Goal: Information Seeking & Learning: Learn about a topic

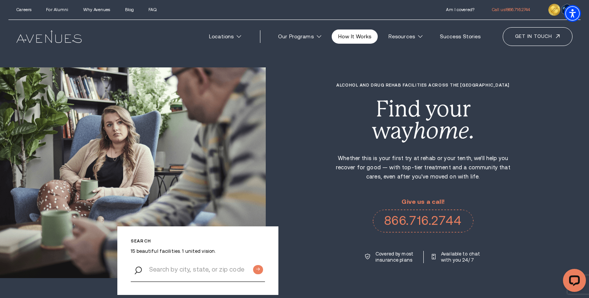
click at [364, 41] on link "How It Works" at bounding box center [355, 37] width 46 height 14
click at [61, 11] on link "For Alumni" at bounding box center [57, 9] width 22 height 5
